Goal: Information Seeking & Learning: Learn about a topic

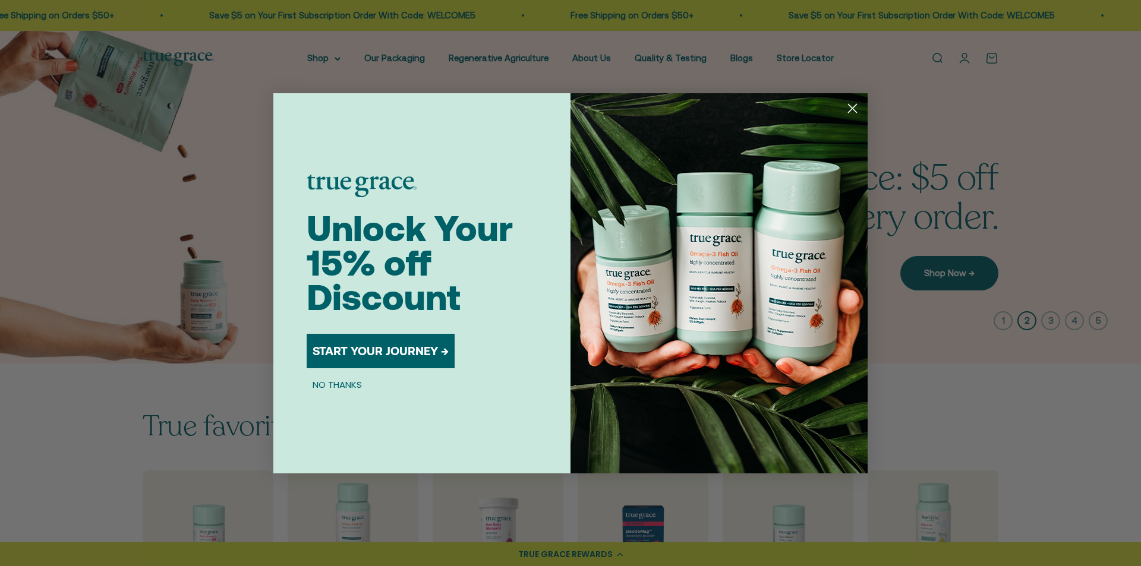
click at [849, 107] on circle "Close dialog" at bounding box center [852, 108] width 20 height 20
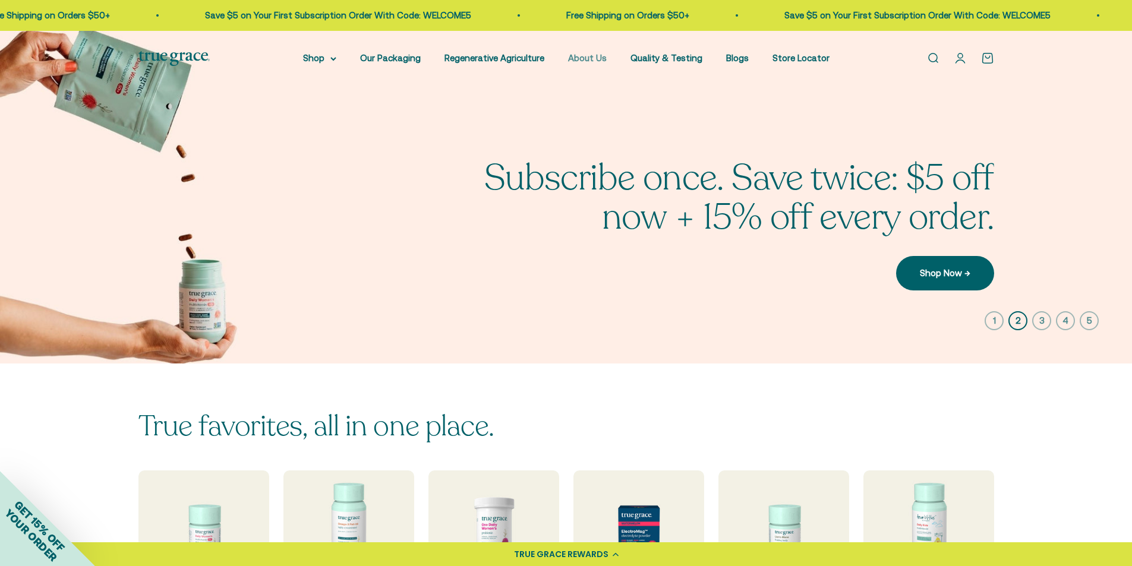
click at [598, 58] on link "About Us" at bounding box center [587, 58] width 39 height 10
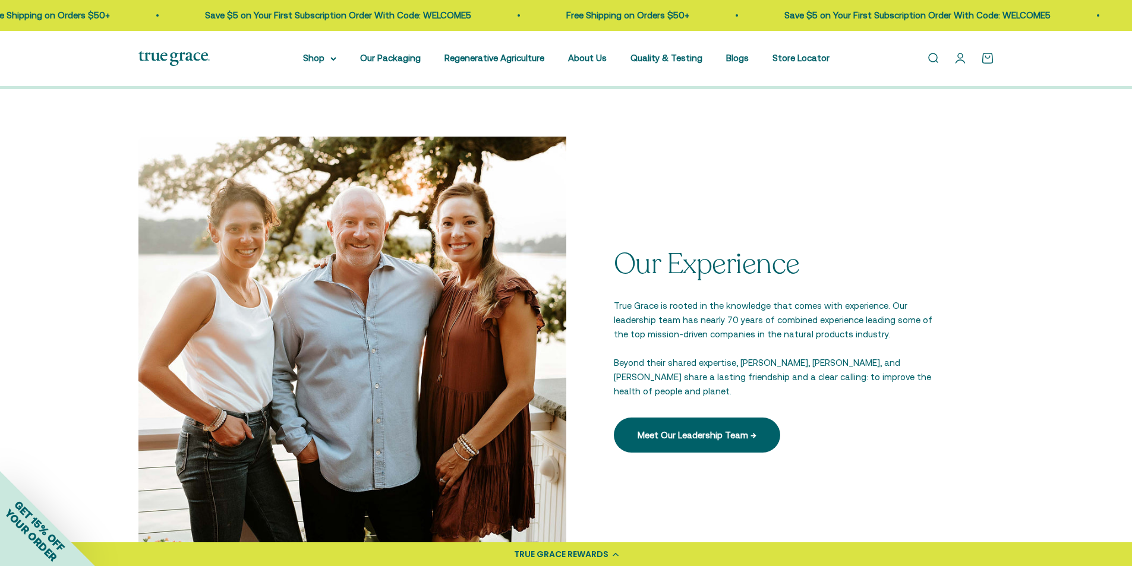
scroll to position [2178, 0]
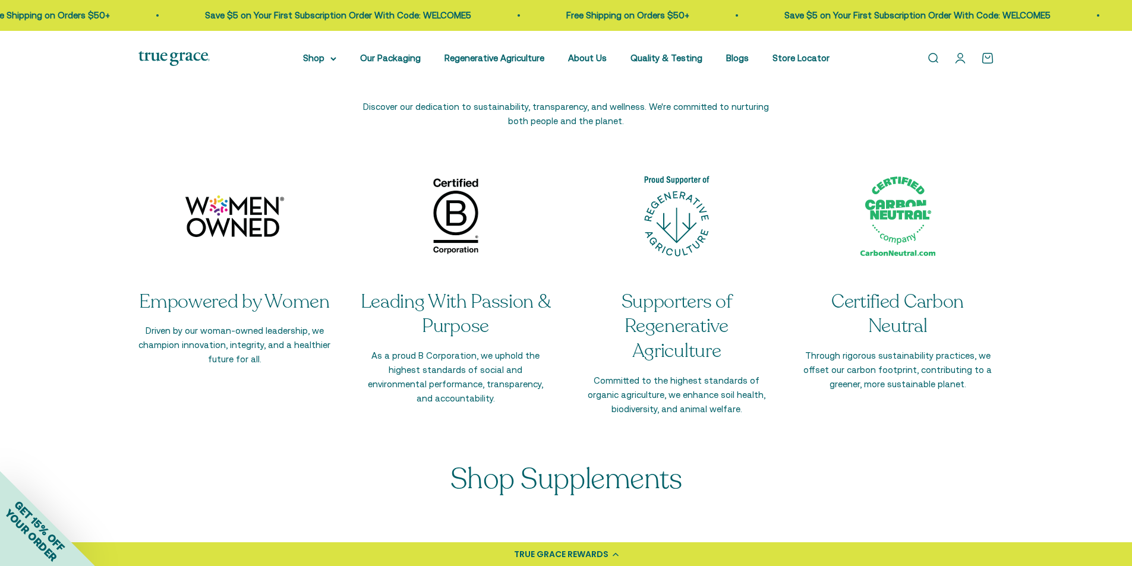
drag, startPoint x: 348, startPoint y: 105, endPoint x: 358, endPoint y: 105, distance: 9.5
click at [358, 105] on section-header "Our Commitment to a Healthier Planet and People Discover our dedication to sust…" at bounding box center [565, 73] width 855 height 110
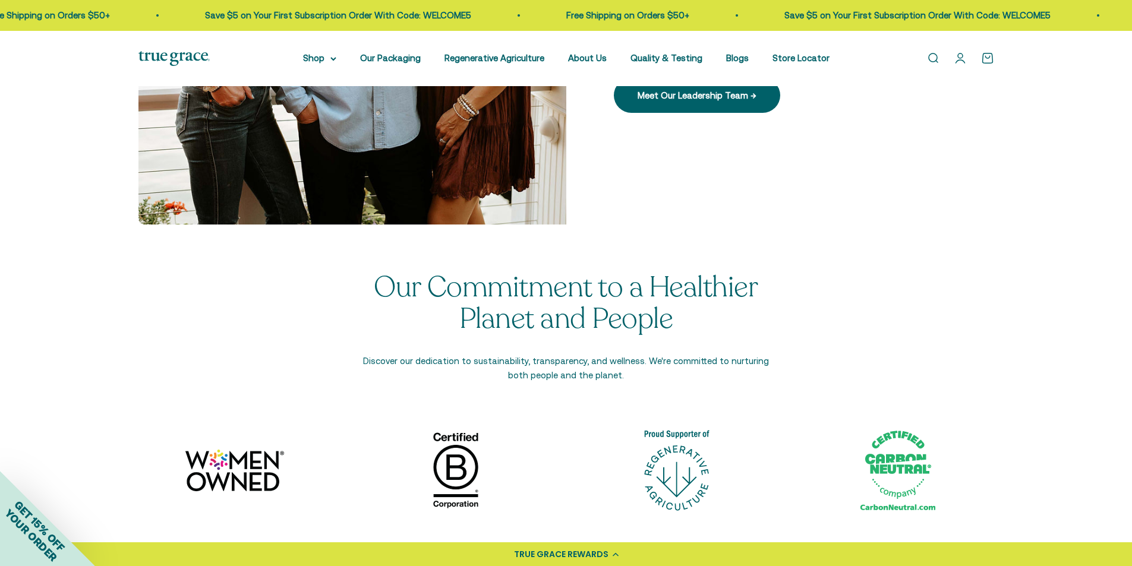
scroll to position [1935, 0]
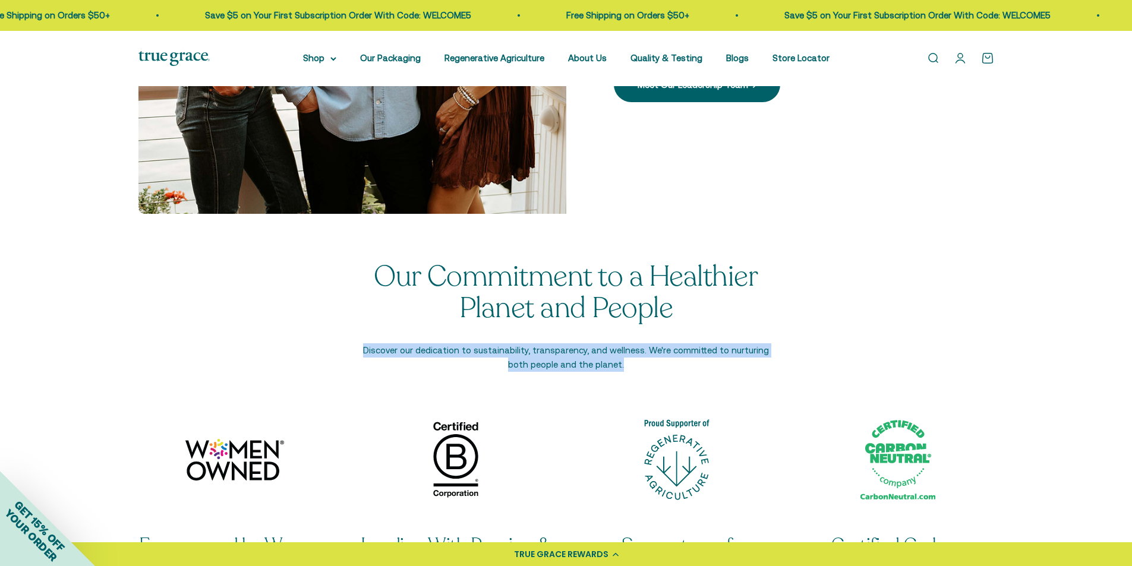
drag, startPoint x: 343, startPoint y: 351, endPoint x: 621, endPoint y: 364, distance: 278.3
click at [621, 364] on section-header "Our Commitment to a Healthier Planet and People Discover our dedication to sust…" at bounding box center [565, 316] width 855 height 110
copy p "Discover our dedication to sustainability, transparency, and wellness. We're co…"
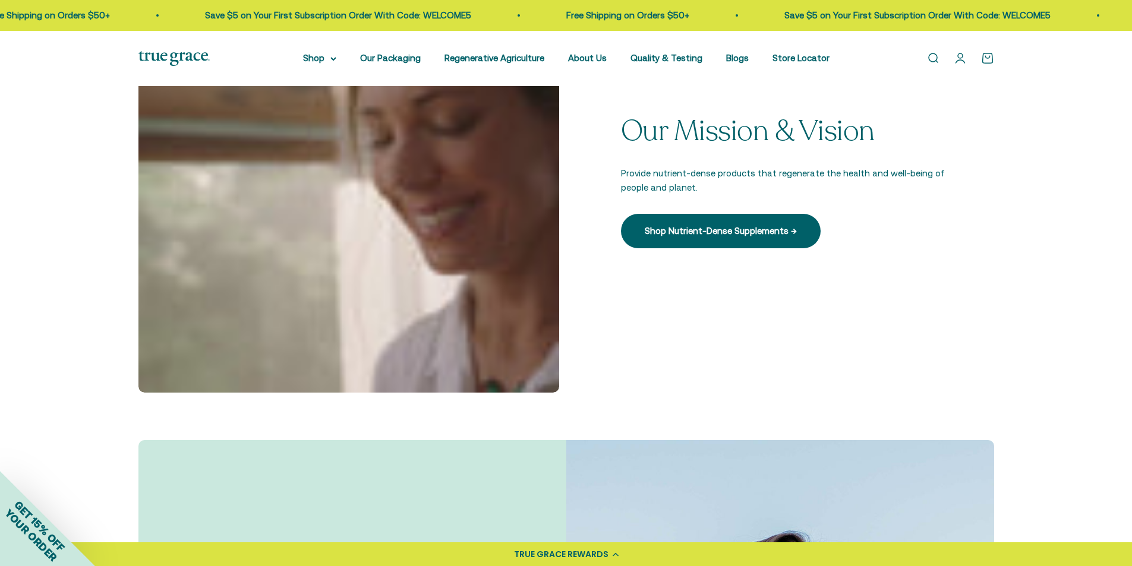
scroll to position [396, 0]
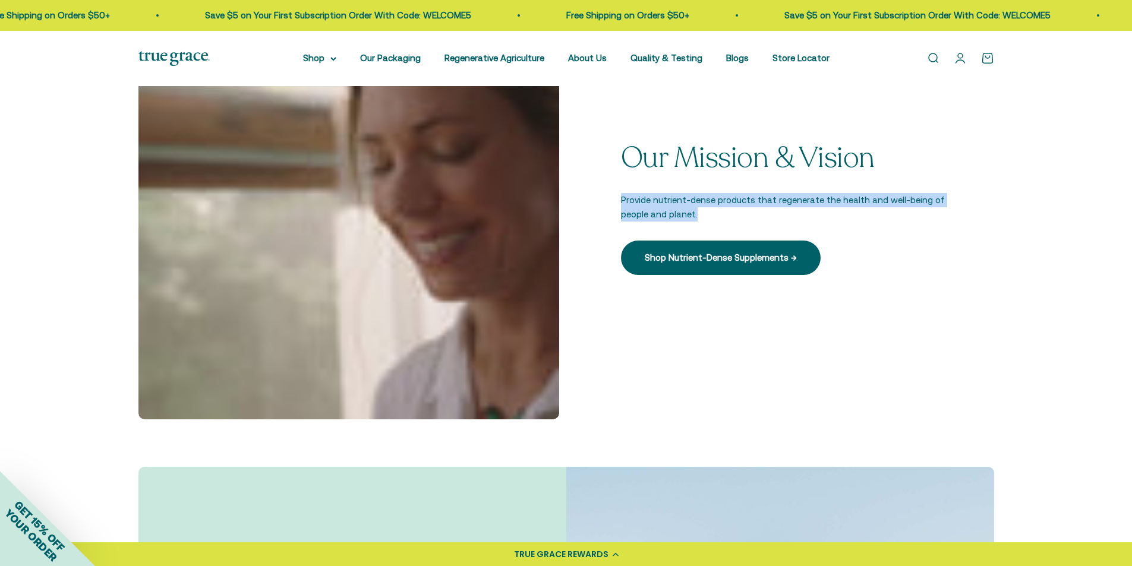
drag, startPoint x: 614, startPoint y: 196, endPoint x: 716, endPoint y: 218, distance: 105.1
click at [716, 218] on div "Our Mission & Vision Provide nutrient-dense products that regenerate the health…" at bounding box center [783, 209] width 421 height 421
copy p "Provide nutrient-dense products that regenerate the health and well-being of pe…"
